Goal: Navigation & Orientation: Find specific page/section

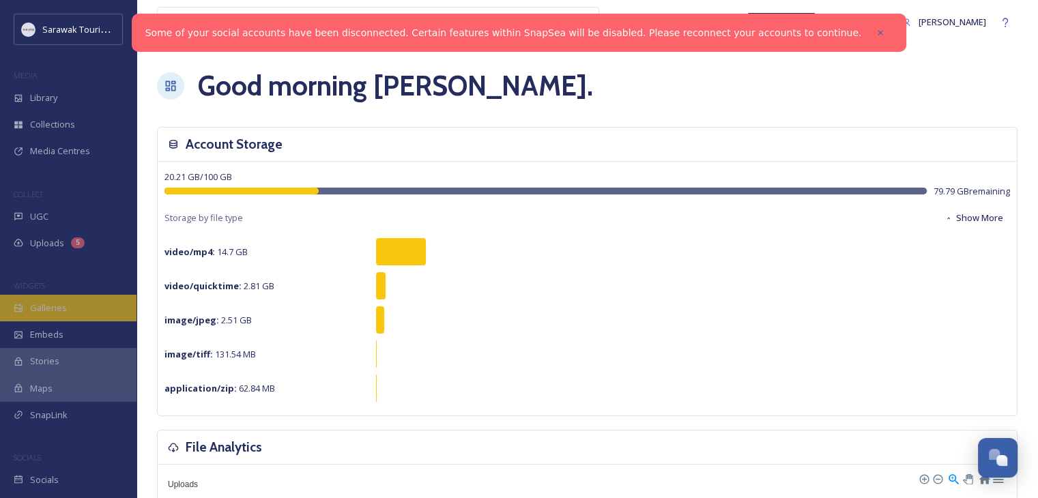
click at [79, 302] on div "Galleries" at bounding box center [68, 308] width 136 height 27
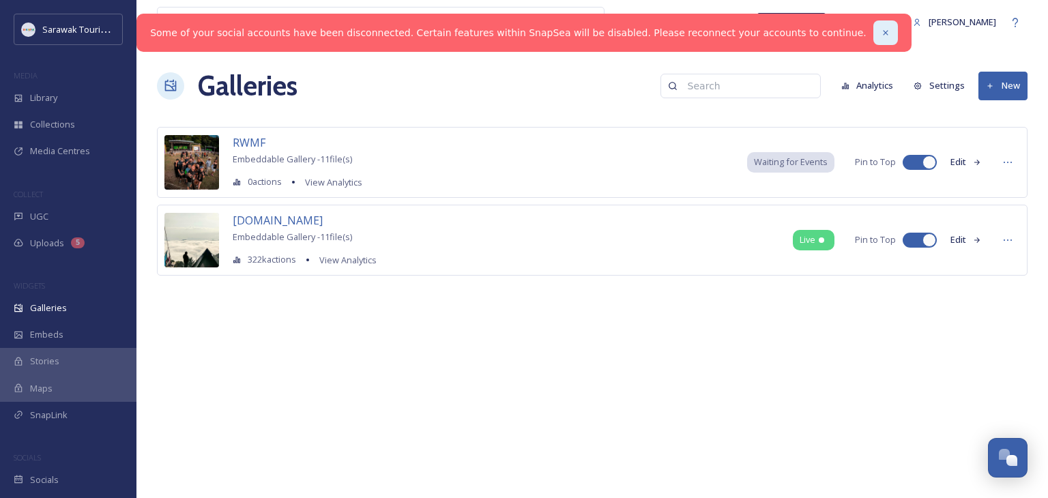
click at [873, 27] on div at bounding box center [885, 32] width 25 height 25
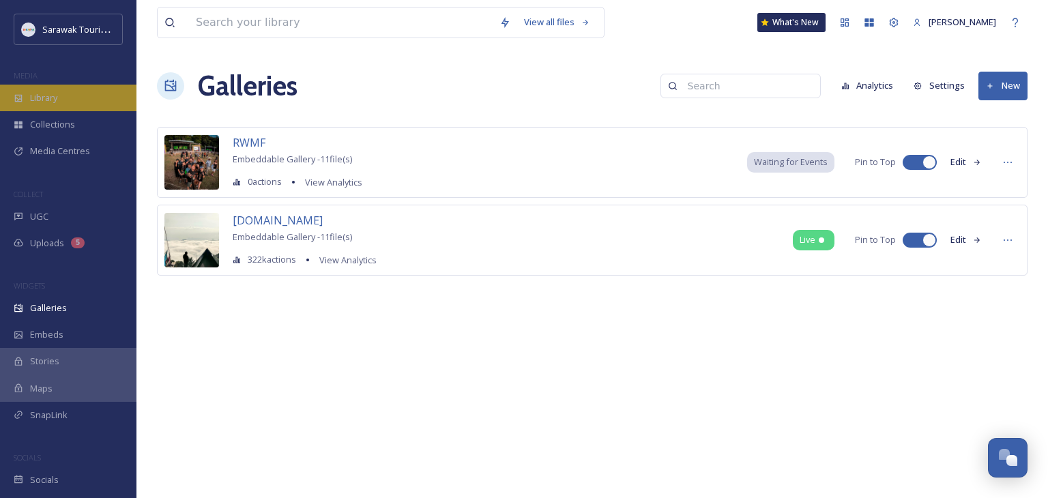
click at [57, 98] on span "Library" at bounding box center [43, 97] width 27 height 13
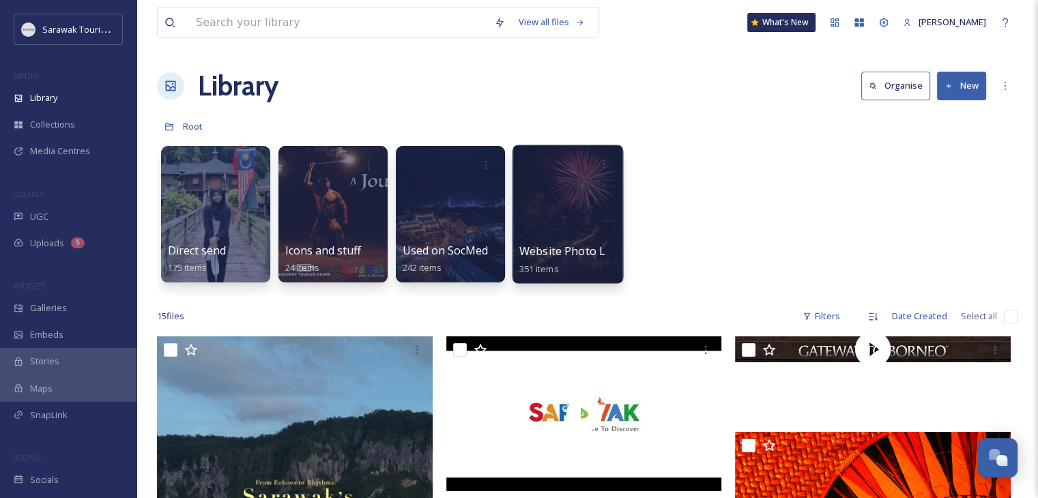
click at [571, 220] on div at bounding box center [567, 214] width 111 height 139
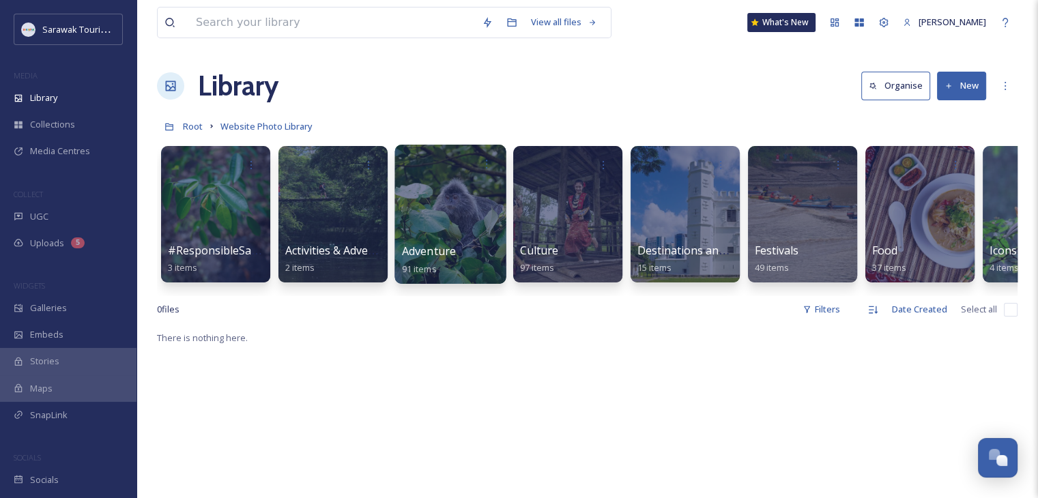
click at [450, 214] on div at bounding box center [449, 214] width 111 height 139
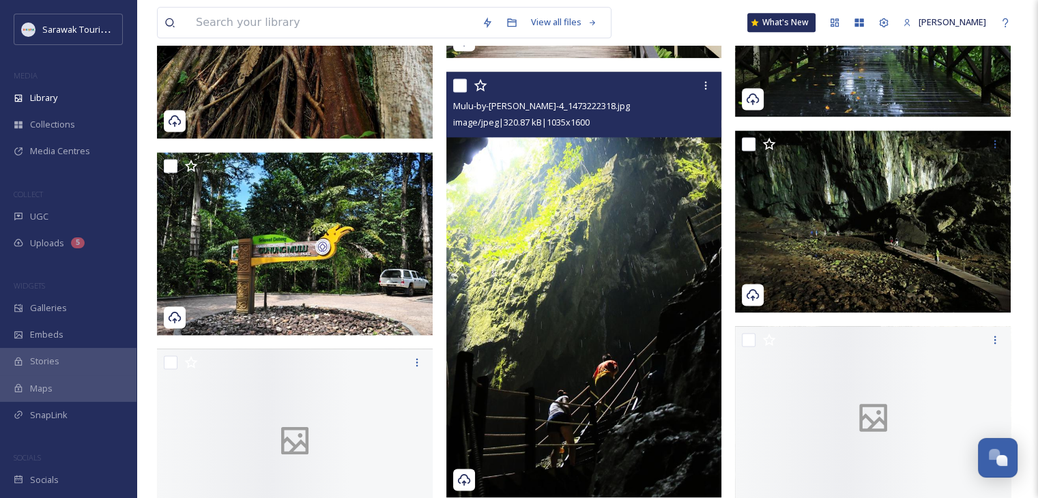
scroll to position [1911, 0]
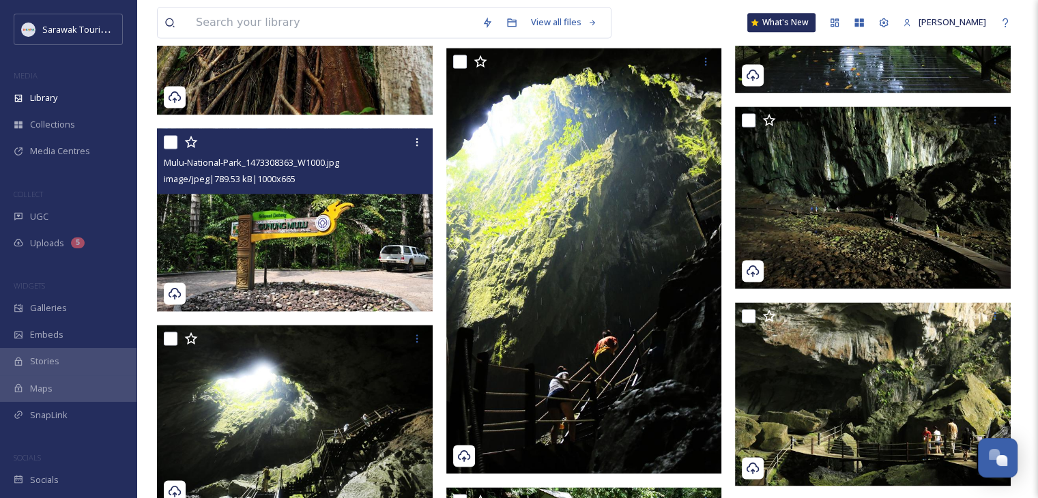
click at [328, 214] on img at bounding box center [295, 220] width 276 height 184
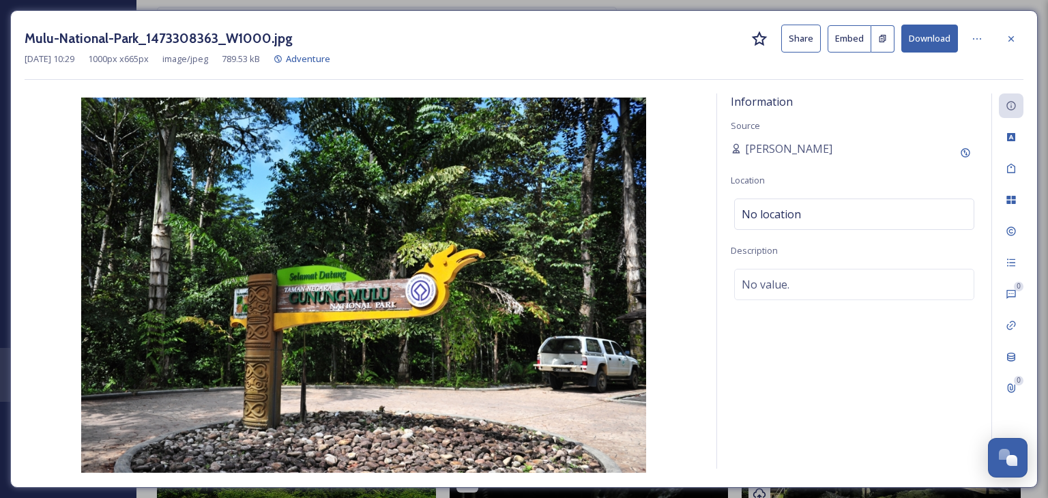
click at [998, 36] on div "Mulu-National-Park_1473308363_W1000.jpg Share Embed Download" at bounding box center [524, 39] width 999 height 28
click at [1012, 35] on icon at bounding box center [1011, 38] width 11 height 11
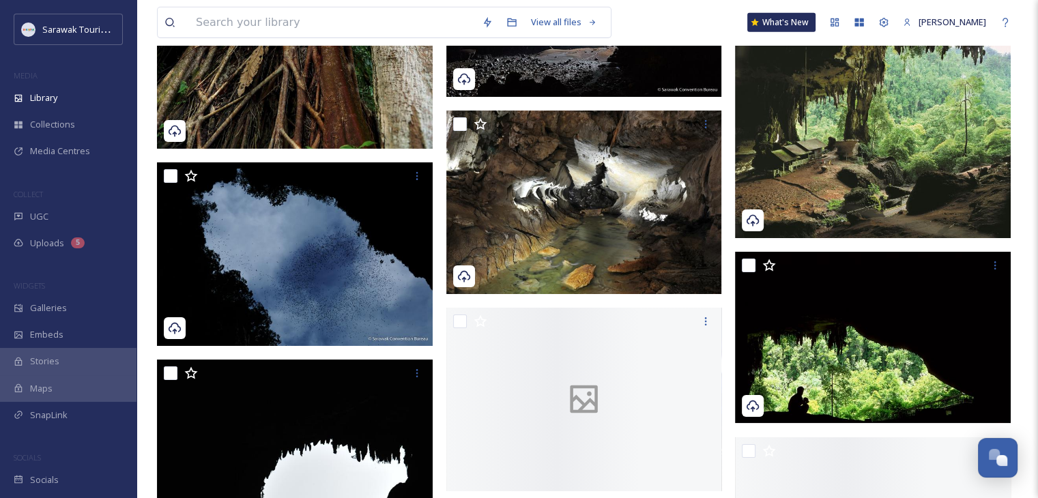
scroll to position [4504, 0]
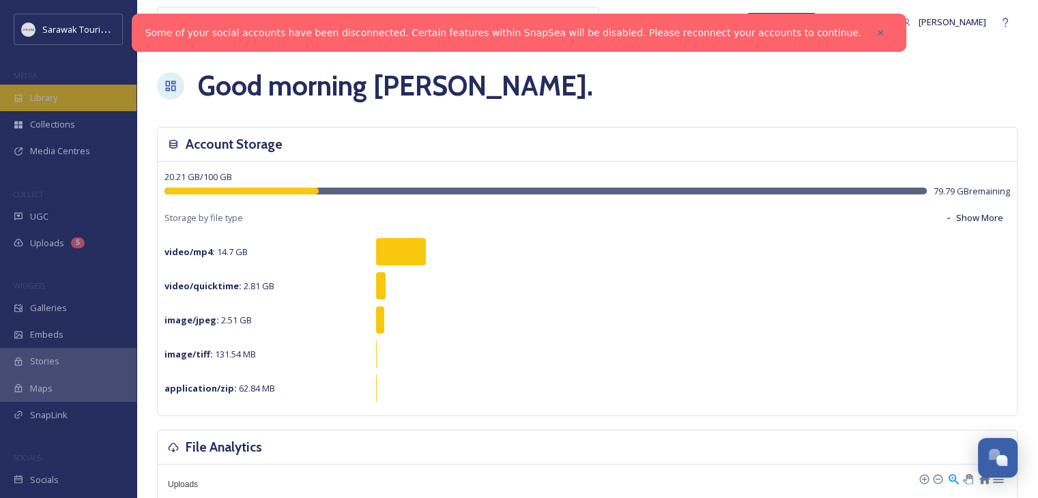
click at [85, 108] on div "Library" at bounding box center [68, 98] width 136 height 27
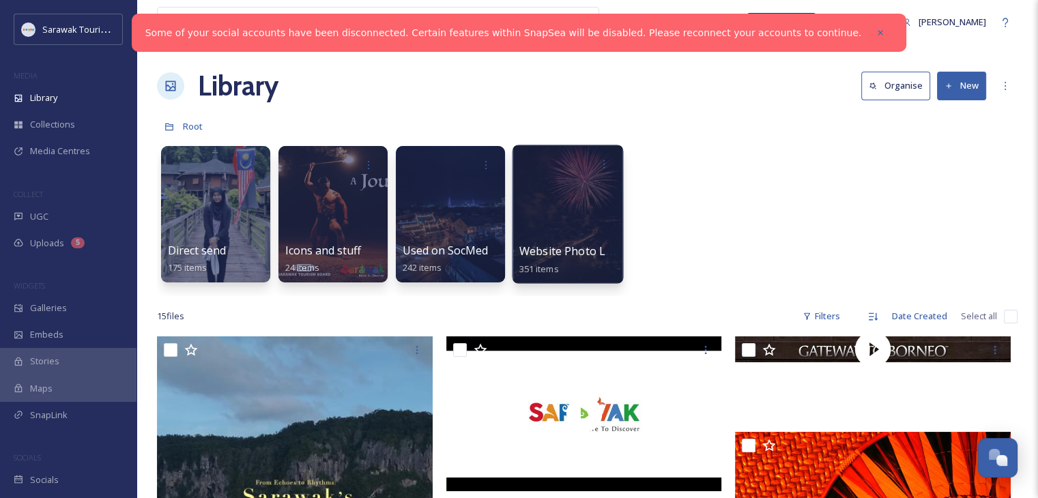
click at [606, 203] on div at bounding box center [567, 214] width 111 height 139
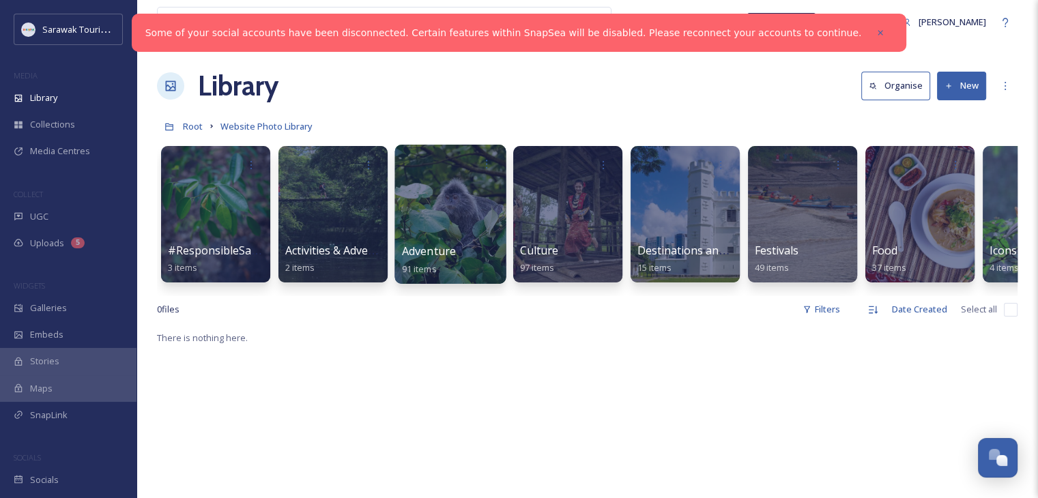
click at [450, 231] on div at bounding box center [449, 214] width 111 height 139
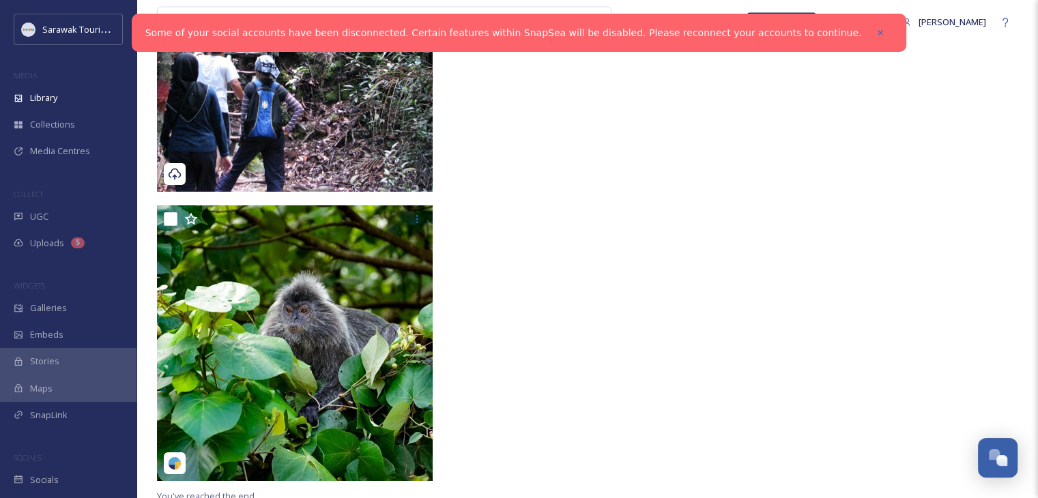
scroll to position [8381, 0]
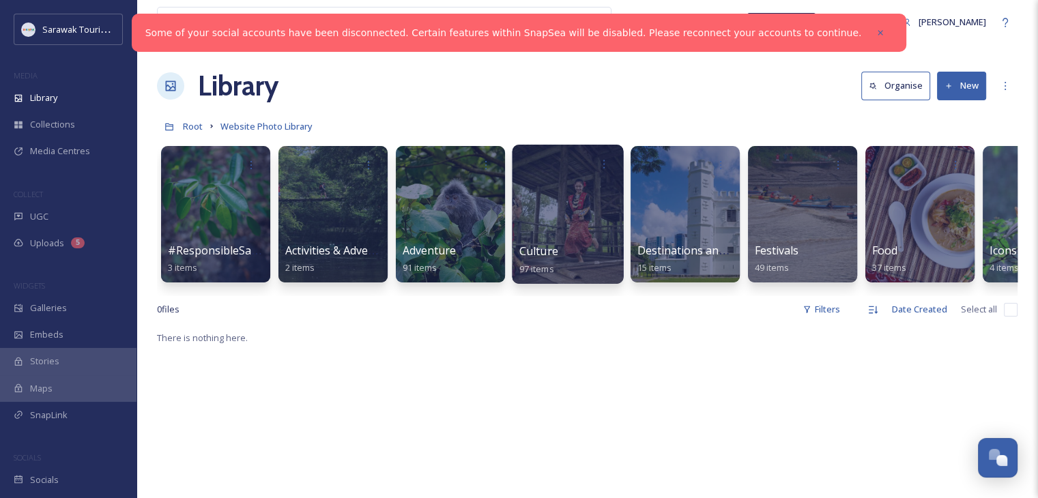
click at [551, 230] on div at bounding box center [567, 214] width 111 height 139
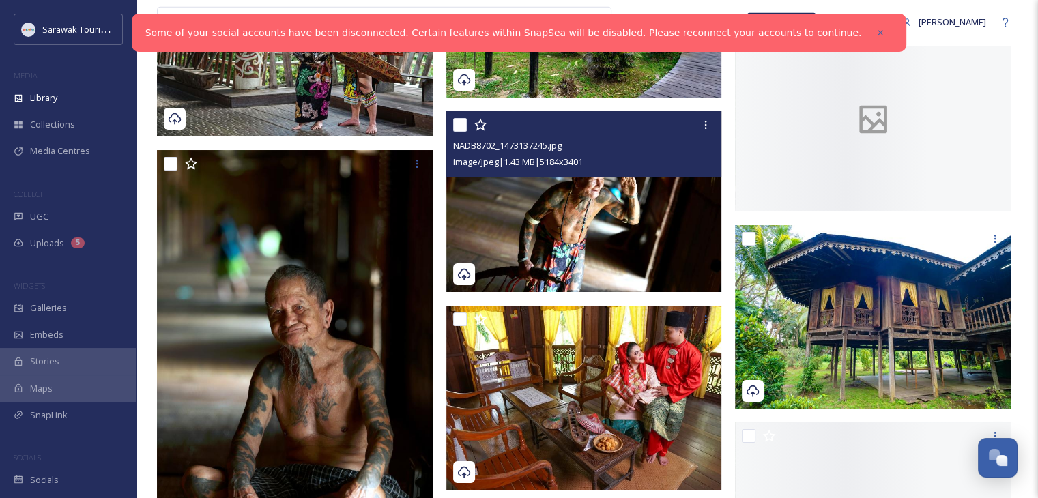
scroll to position [3889, 0]
